Goal: Task Accomplishment & Management: Manage account settings

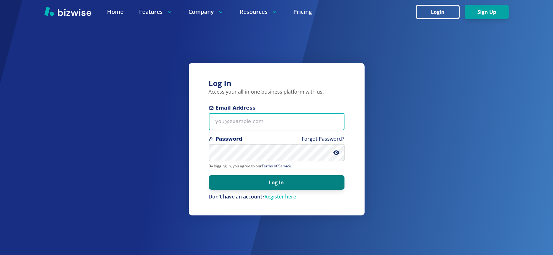
type input "exceptional1movers@gmail.com"
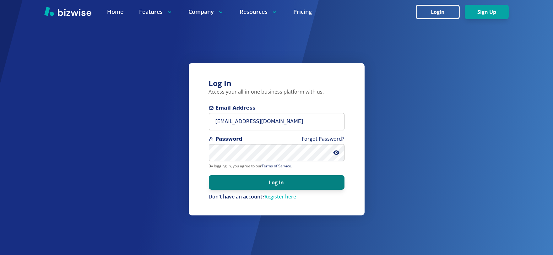
click at [284, 183] on button "Log In" at bounding box center [277, 182] width 136 height 14
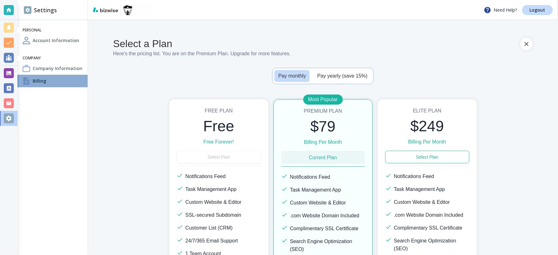
click at [40, 79] on h4 "Billing" at bounding box center [40, 81] width 14 height 7
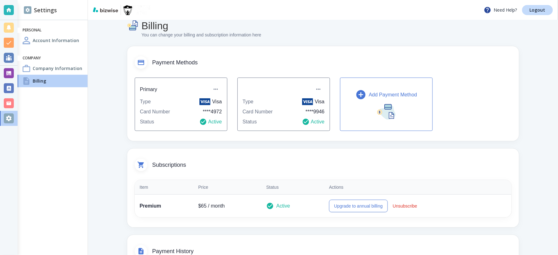
scroll to position [7, 0]
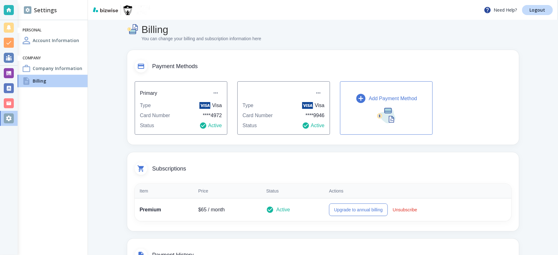
click at [51, 65] on h4 "Company Information" at bounding box center [58, 68] width 50 height 7
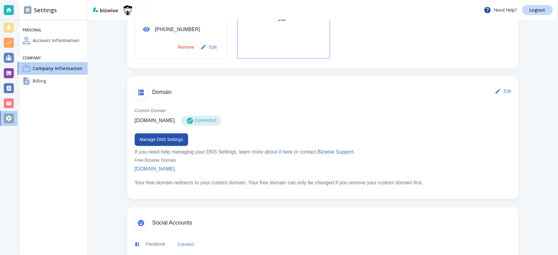
scroll to position [307, 0]
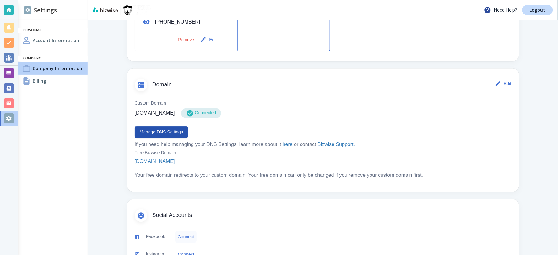
click at [185, 231] on button "Connect" at bounding box center [185, 237] width 21 height 13
click at [183, 248] on link "Connect" at bounding box center [186, 254] width 21 height 13
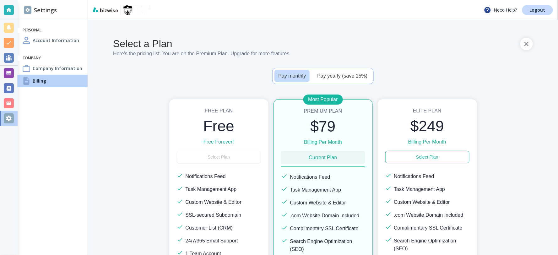
click at [60, 39] on h4 "Account Information" at bounding box center [56, 40] width 46 height 7
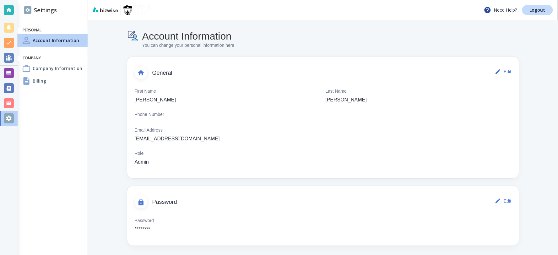
scroll to position [1, 0]
click at [30, 79] on div "Billing" at bounding box center [53, 81] width 70 height 13
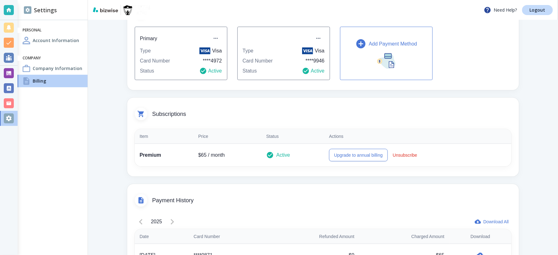
scroll to position [30, 0]
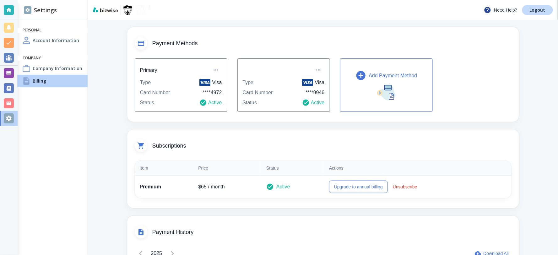
click at [384, 73] on p "Add Payment Method" at bounding box center [393, 76] width 48 height 8
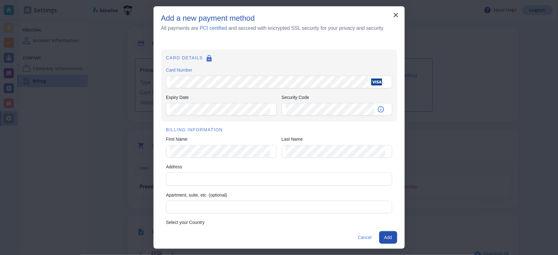
click at [371, 52] on div "CARD DETAILS Card Number Card Number Expiry Date Expiry Date Security Code Secu…" at bounding box center [279, 86] width 236 height 72
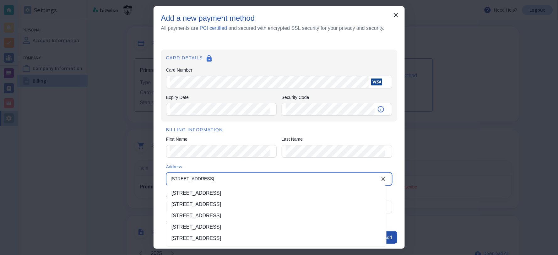
click at [228, 227] on li "606 Fillmore St, Harrisburg, PA, USA" at bounding box center [276, 226] width 220 height 11
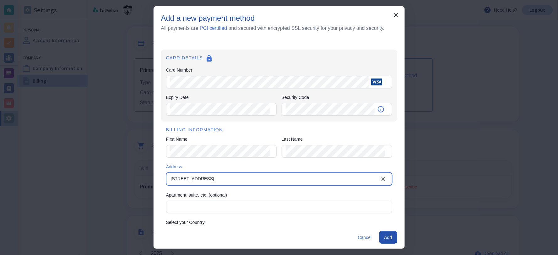
type input "606 Fillmore Street"
type input "Harrisburg"
type input "PA"
type input "17104"
type input "606 Fillmore Street"
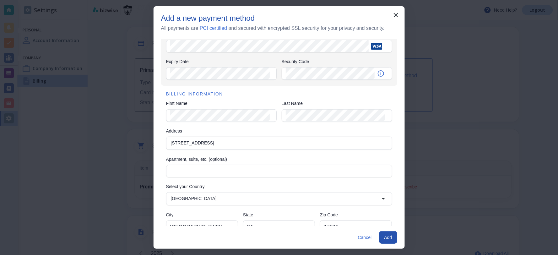
scroll to position [51, 0]
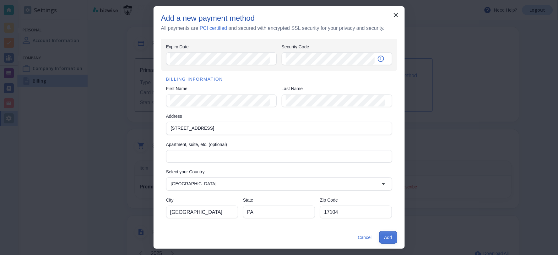
click at [387, 234] on button "Add" at bounding box center [388, 237] width 18 height 13
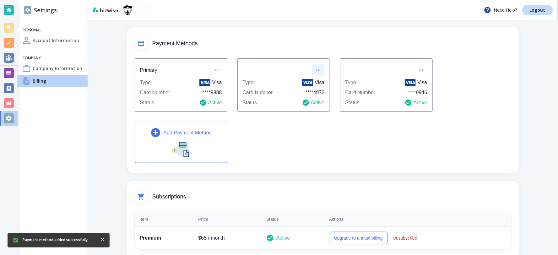
click at [317, 70] on icon "button" at bounding box center [318, 70] width 4 height 1
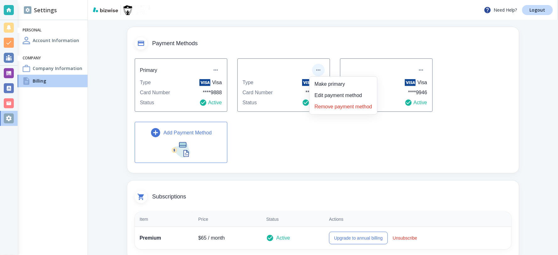
click at [342, 107] on li "Remove payment method" at bounding box center [343, 107] width 62 height 10
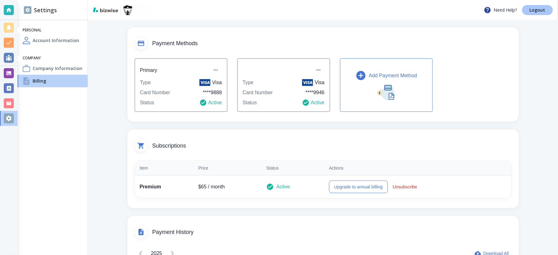
click at [534, 8] on p "Logout" at bounding box center [538, 10] width 16 height 4
